Goal: Task Accomplishment & Management: Manage account settings

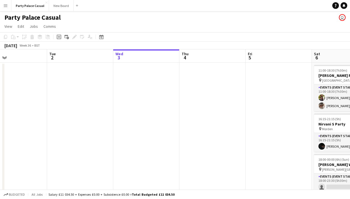
scroll to position [0, 191]
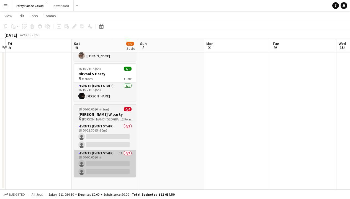
scroll to position [50, 0]
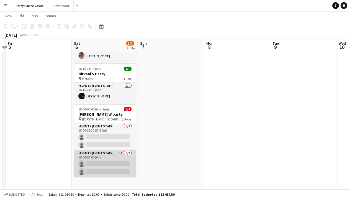
click at [102, 155] on app-card-role "Events (Event Staff) 1A 0/2 18:00-00:00 (6h) single-neutral-actions single-neut…" at bounding box center [105, 163] width 62 height 27
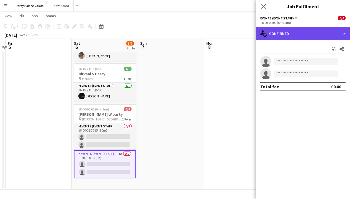
click at [309, 34] on div "single-neutral-actions-check-2 Confirmed" at bounding box center [303, 33] width 94 height 13
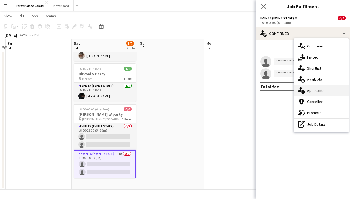
click at [319, 90] on span "Applicants" at bounding box center [315, 90] width 17 height 5
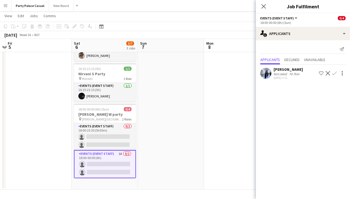
click at [334, 74] on app-icon "Confirm" at bounding box center [334, 73] width 4 height 4
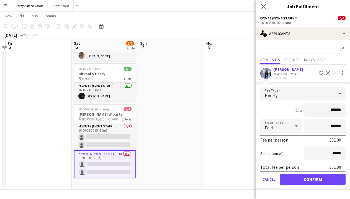
click at [319, 178] on button "Confirm" at bounding box center [313, 178] width 66 height 11
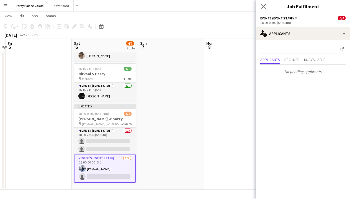
click at [266, 10] on div "Close pop-in" at bounding box center [264, 6] width 16 height 13
click at [266, 9] on icon at bounding box center [263, 6] width 5 height 5
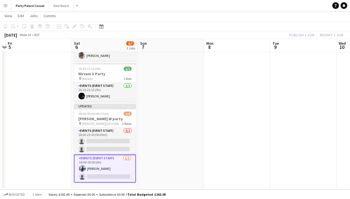
click at [162, 142] on app-date-cell at bounding box center [171, 100] width 66 height 177
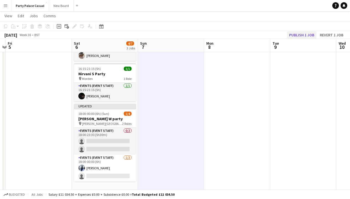
click at [312, 32] on button "Publish 1 job" at bounding box center [302, 34] width 30 height 7
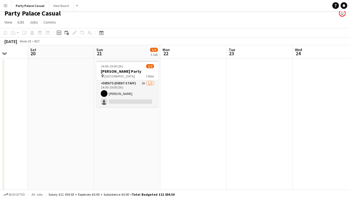
scroll to position [3, 0]
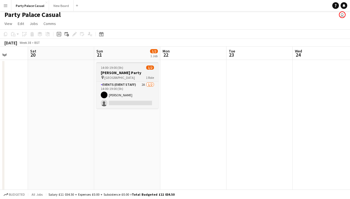
click at [130, 71] on h3 "[PERSON_NAME] Party" at bounding box center [127, 72] width 62 height 5
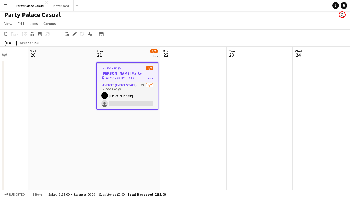
scroll to position [0, 171]
click at [134, 80] on div "pin London 1 Role" at bounding box center [127, 78] width 61 height 4
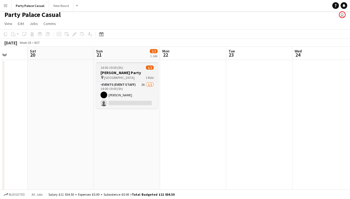
click at [134, 81] on app-job-card "14:00-19:00 (5h) 1/2 [PERSON_NAME] Party pin London 1 Role Events (Event Staff)…" at bounding box center [127, 85] width 62 height 46
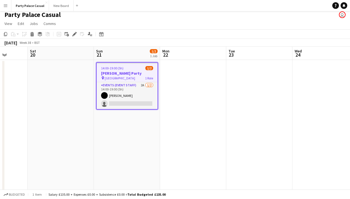
click at [123, 73] on h3 "[PERSON_NAME] Party" at bounding box center [127, 73] width 61 height 5
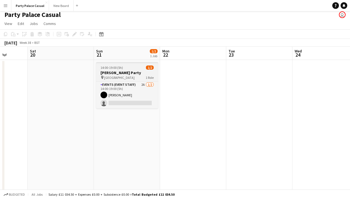
click at [123, 78] on div "pin London 1 Role" at bounding box center [127, 77] width 62 height 4
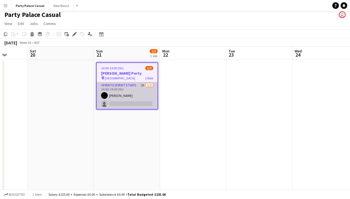
click at [124, 84] on app-card-role "Events (Event Staff) 2A [DATE] 14:00-19:00 (5h) [PERSON_NAME] single-neutral-ac…" at bounding box center [127, 95] width 61 height 27
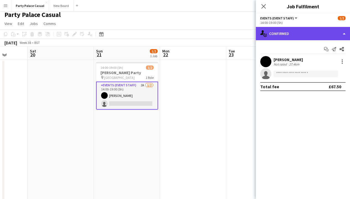
click at [289, 34] on div "single-neutral-actions-check-2 Confirmed" at bounding box center [303, 33] width 94 height 13
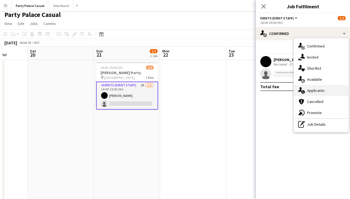
click at [320, 89] on span "Applicants" at bounding box center [315, 90] width 17 height 5
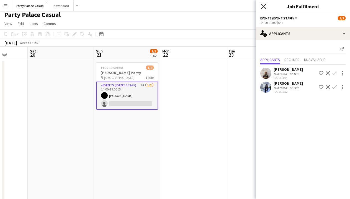
click at [263, 6] on icon "Close pop-in" at bounding box center [263, 6] width 5 height 5
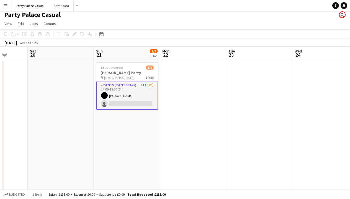
click at [199, 29] on app-page-menu "View Day view expanded Day view collapsed Month view Date picker Jump to [DATE]…" at bounding box center [175, 24] width 350 height 11
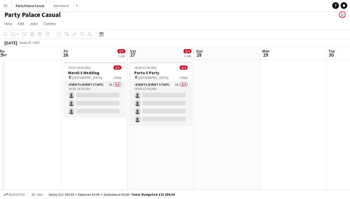
scroll to position [0, 137]
click at [104, 70] on app-job-card "14:30-19:30 (5h) 0/3 [PERSON_NAME] S Wedding pin London 1 Role Events (Event St…" at bounding box center [94, 89] width 62 height 54
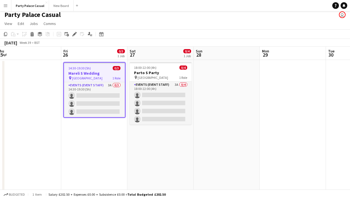
click at [104, 78] on div "pin London 1 Role" at bounding box center [94, 78] width 61 height 4
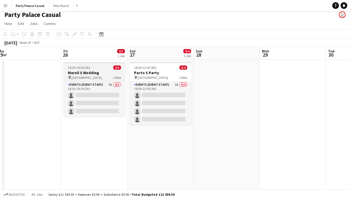
click at [104, 78] on div "pin London 1 Role" at bounding box center [94, 77] width 62 height 4
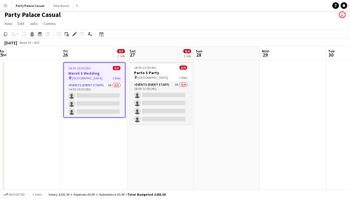
click at [105, 80] on div "pin London 1 Role" at bounding box center [94, 78] width 61 height 4
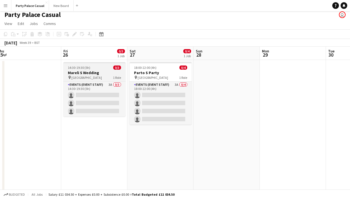
click at [105, 80] on app-job-card "14:30-19:30 (5h) 0/3 [PERSON_NAME] S Wedding pin London 1 Role Events (Event St…" at bounding box center [94, 89] width 62 height 54
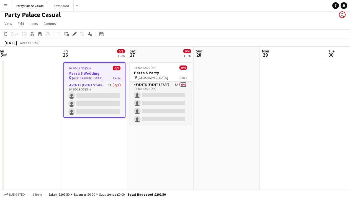
click at [105, 80] on div "pin London 1 Role" at bounding box center [94, 78] width 61 height 4
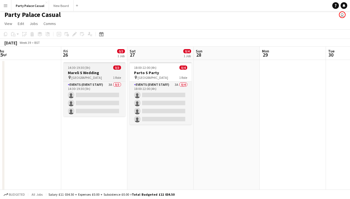
click at [105, 80] on app-job-card "14:30-19:30 (5h) 0/3 [PERSON_NAME] S Wedding pin London 1 Role Events (Event St…" at bounding box center [94, 89] width 62 height 54
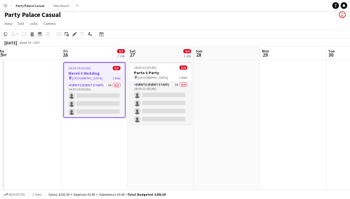
click at [94, 67] on div "14:30-19:30 (5h) 0/3" at bounding box center [94, 68] width 61 height 4
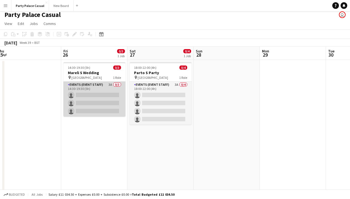
click at [99, 91] on app-card-role "Events (Event Staff) 3A 0/3 14:30-19:30 (5h) single-neutral-actions single-neut…" at bounding box center [94, 98] width 62 height 35
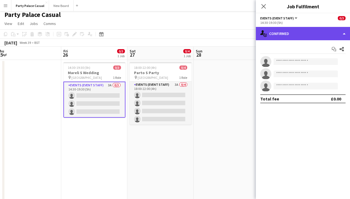
click at [338, 30] on div "single-neutral-actions-check-2 Confirmed" at bounding box center [303, 33] width 94 height 13
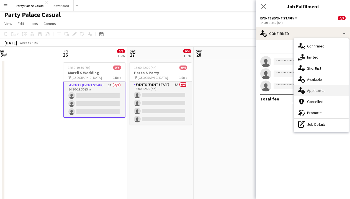
click at [337, 92] on div "single-neutral-actions-information Applicants" at bounding box center [321, 90] width 55 height 11
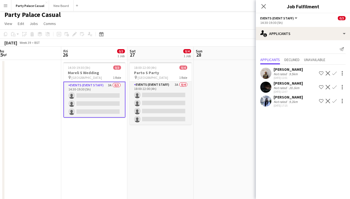
click at [335, 88] on app-icon "Confirm" at bounding box center [334, 87] width 4 height 4
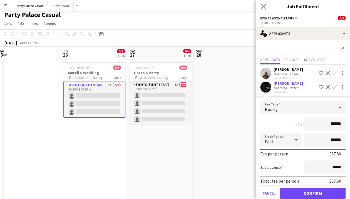
click at [325, 193] on button "Confirm" at bounding box center [313, 192] width 66 height 11
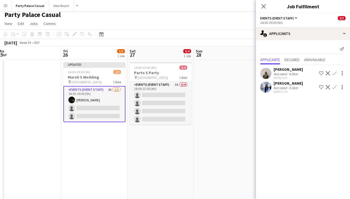
click at [334, 87] on app-icon "Confirm" at bounding box center [334, 87] width 4 height 4
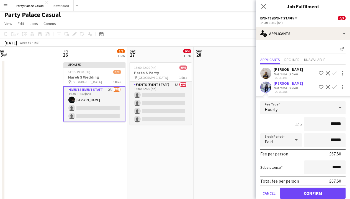
click at [315, 193] on button "Confirm" at bounding box center [313, 192] width 66 height 11
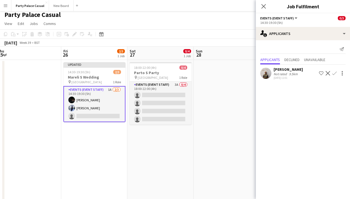
click at [226, 104] on app-date-cell at bounding box center [227, 148] width 66 height 177
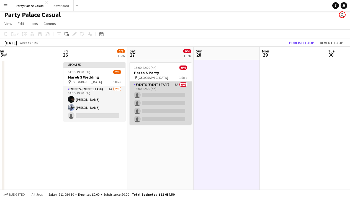
click at [176, 90] on app-card-role "Events (Event Staff) 3A 0/4 18:00-22:00 (4h) single-neutral-actions single-neut…" at bounding box center [161, 102] width 62 height 43
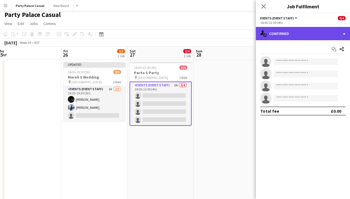
click at [298, 30] on div "single-neutral-actions-check-2 Confirmed" at bounding box center [303, 33] width 94 height 13
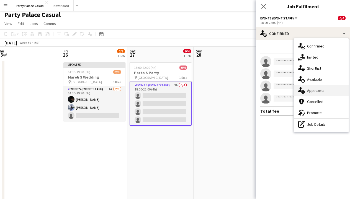
click at [310, 91] on span "Applicants" at bounding box center [315, 90] width 17 height 5
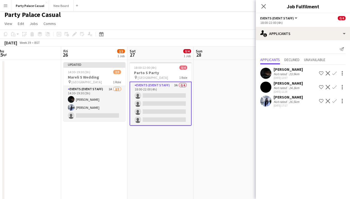
click at [334, 74] on app-icon "Confirm" at bounding box center [334, 73] width 4 height 4
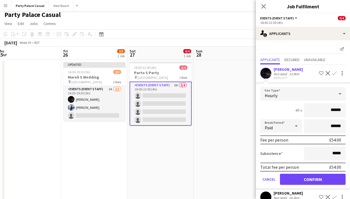
click at [316, 182] on button "Confirm" at bounding box center [313, 178] width 66 height 11
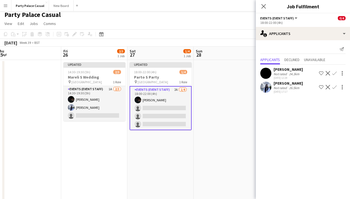
click at [334, 72] on app-icon "Confirm" at bounding box center [334, 73] width 4 height 4
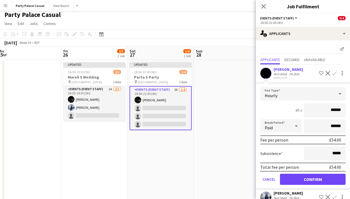
click at [314, 177] on button "Confirm" at bounding box center [313, 178] width 66 height 11
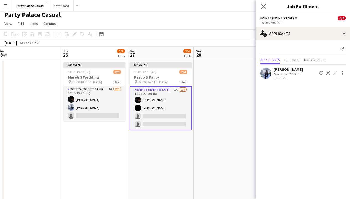
click at [335, 74] on app-icon "Confirm" at bounding box center [334, 73] width 4 height 4
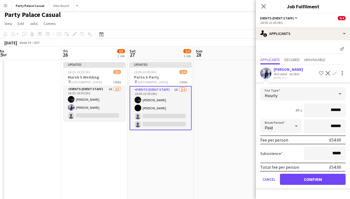
click at [316, 180] on button "Confirm" at bounding box center [313, 178] width 66 height 11
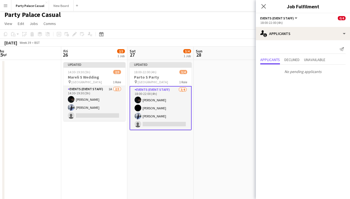
click at [247, 153] on app-date-cell at bounding box center [227, 148] width 66 height 177
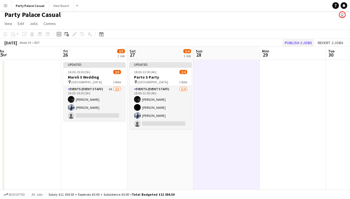
click at [297, 43] on button "Publish 2 jobs" at bounding box center [299, 42] width 32 height 7
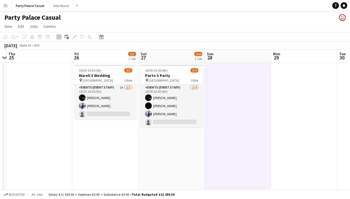
scroll to position [0, 127]
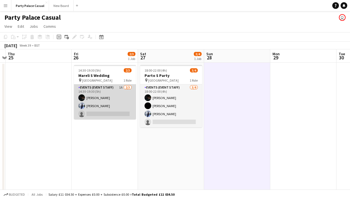
click at [119, 114] on app-card-role "Events (Event Staff) 1A [DATE] 14:30-19:30 (5h) Eziafa Iwe [PERSON_NAME] single…" at bounding box center [105, 101] width 62 height 35
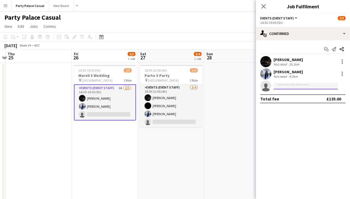
click at [283, 86] on input at bounding box center [306, 86] width 64 height 7
click at [209, 35] on app-toolbar "Copy Paste Paste Command V Paste with crew Command Shift V Paste linked Job [GE…" at bounding box center [175, 36] width 350 height 9
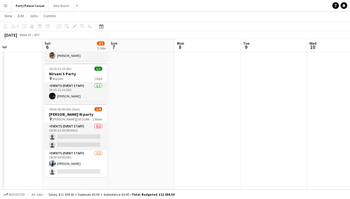
scroll to position [50, 0]
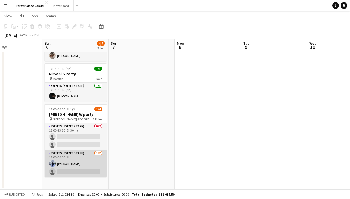
click at [84, 150] on app-card-role "Events (Event Staff) [DATE] 18:00-00:00 (6h) [PERSON_NAME] single-neutral-actio…" at bounding box center [76, 163] width 62 height 27
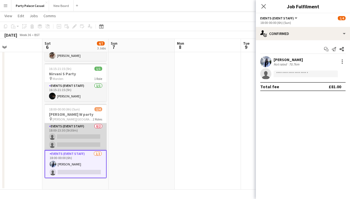
click at [81, 137] on app-card-role "Events (Event Staff) 0/2 18:00-23:30 (5h30m) single-neutral-actions single-neut…" at bounding box center [76, 136] width 62 height 27
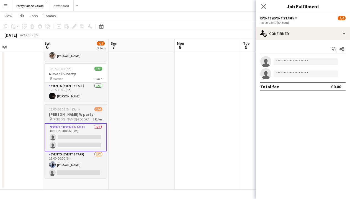
click at [80, 119] on div "pin [PERSON_NAME] Keynes 2 Roles" at bounding box center [76, 119] width 62 height 4
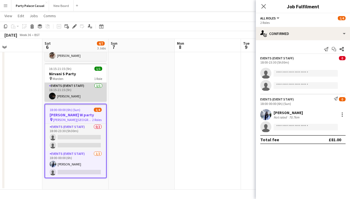
click at [68, 89] on app-card-role "Events (Event Staff) [DATE] 16:15-21:15 (5h) [PERSON_NAME]" at bounding box center [76, 92] width 62 height 19
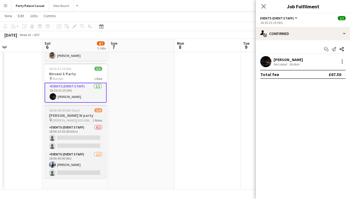
click at [69, 111] on span "18:00-00:00 (6h) (Sun)" at bounding box center [64, 110] width 31 height 4
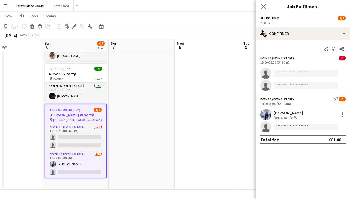
click at [75, 30] on app-toolbar "Copy Paste Paste Command V Paste with crew Command Shift V Paste linked Job [GE…" at bounding box center [175, 26] width 350 height 9
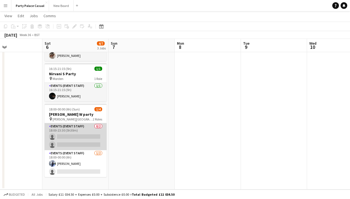
click at [91, 143] on app-card-role "Events (Event Staff) 0/2 18:00-23:30 (5h30m) single-neutral-actions single-neut…" at bounding box center [76, 136] width 62 height 27
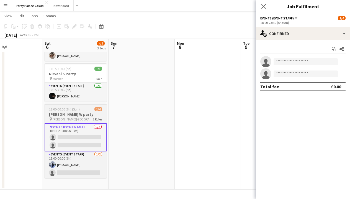
click at [78, 118] on div "pin [PERSON_NAME] Keynes 2 Roles" at bounding box center [76, 119] width 62 height 4
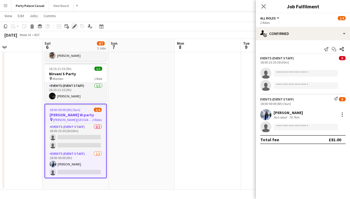
click at [75, 26] on icon at bounding box center [74, 26] width 3 height 3
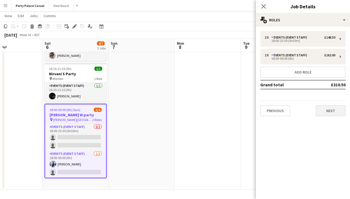
click at [344, 114] on button "Next" at bounding box center [331, 110] width 30 height 11
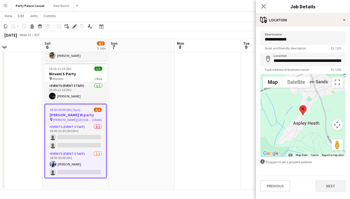
click at [334, 181] on button "Next" at bounding box center [331, 185] width 30 height 11
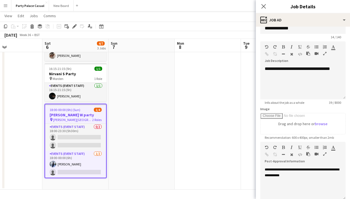
scroll to position [12, 0]
